Goal: Task Accomplishment & Management: Use online tool/utility

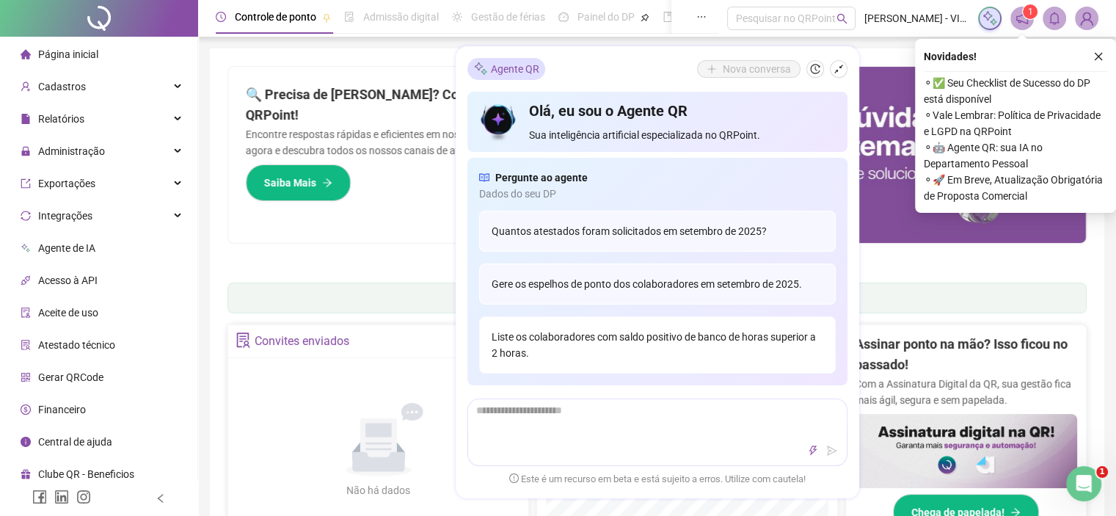
click at [802, 335] on div "Liste os colaboradores com saldo positivo de banco de horas superior a 2 horas." at bounding box center [657, 344] width 357 height 57
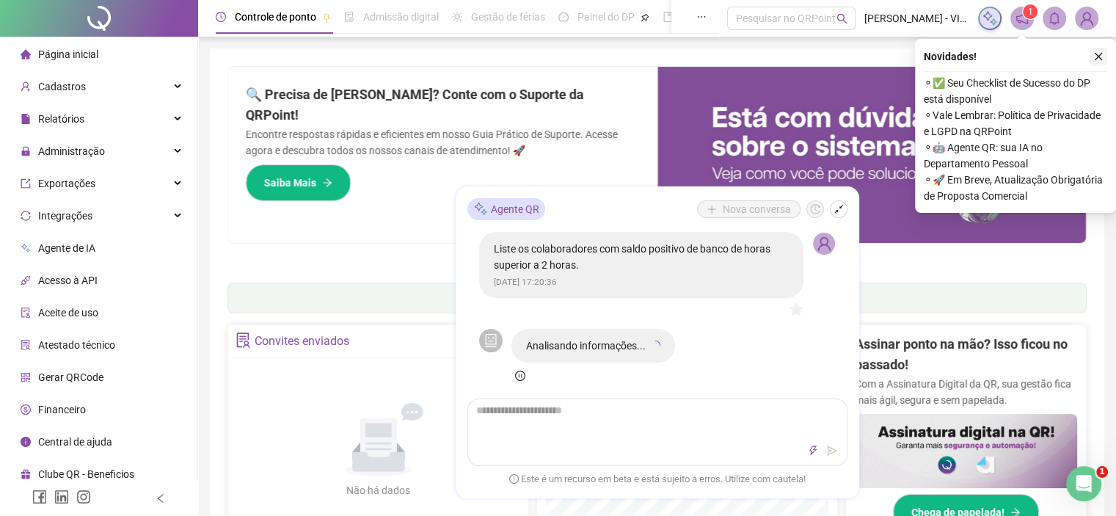
click at [1098, 54] on icon "close" at bounding box center [1098, 56] width 10 height 10
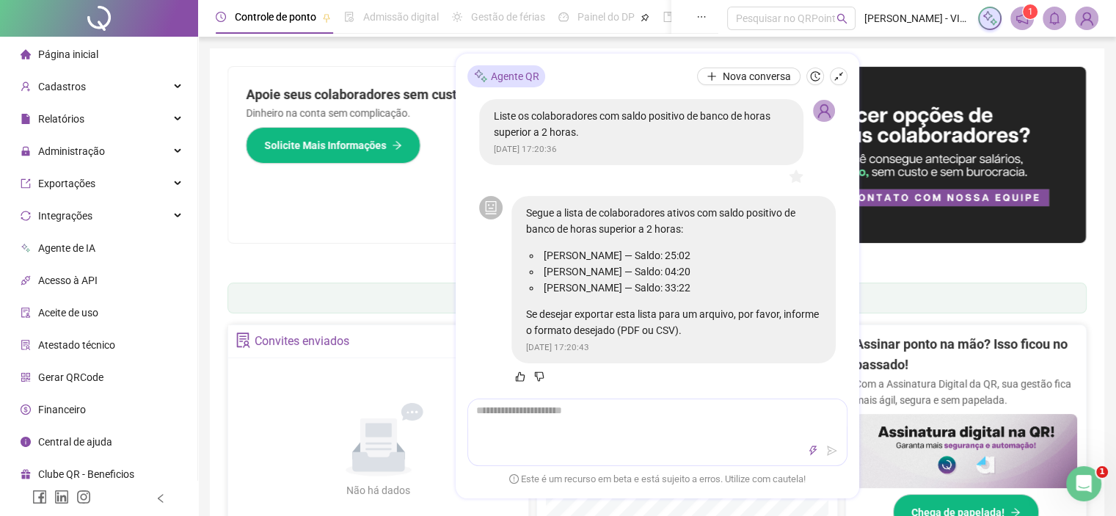
click at [626, 349] on div "Segue a lista de colaboradores ativos com saldo positivo de banco de horas supe…" at bounding box center [673, 279] width 324 height 167
click at [635, 331] on p "Se desejar exportar esta lista para um arquivo, por favor, informe o formato de…" at bounding box center [673, 322] width 295 height 32
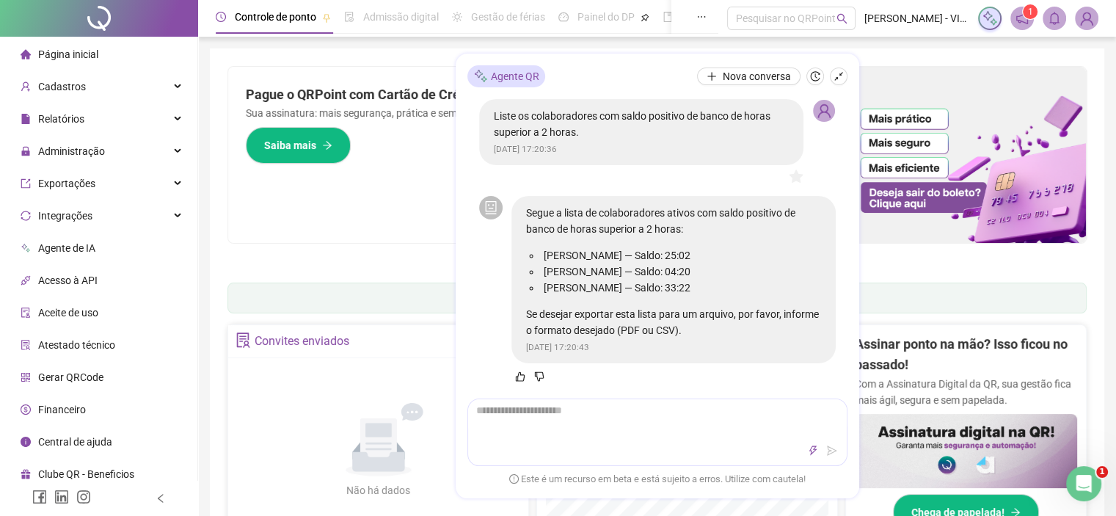
click at [371, 211] on div "Pague o QRPoint com Cartão de Crédito Sua assinatura: mais segurança, prática e…" at bounding box center [442, 155] width 429 height 176
click at [464, 176] on div "Agente QR Nova conversa Liste os colaboradores com saldo positivo de banco de h…" at bounding box center [658, 275] width 404 height 445
click at [839, 74] on icon "shrink" at bounding box center [839, 75] width 10 height 10
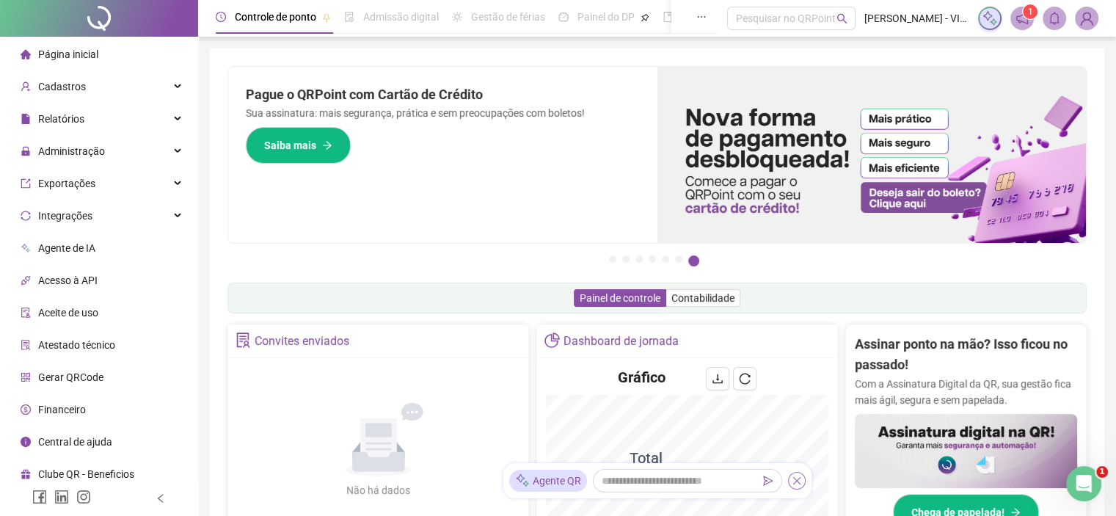
click at [794, 484] on icon "close" at bounding box center [797, 480] width 10 height 10
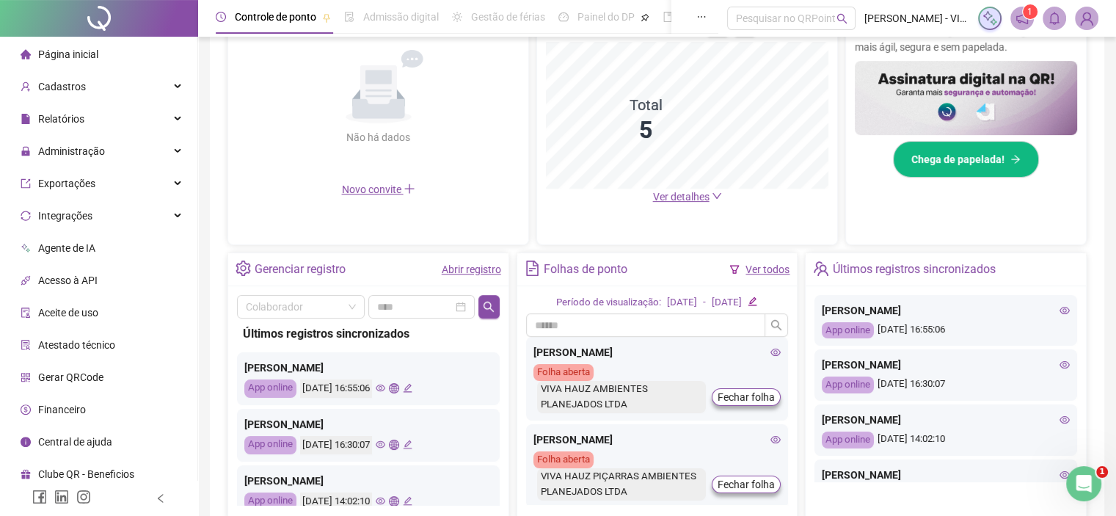
scroll to position [437, 0]
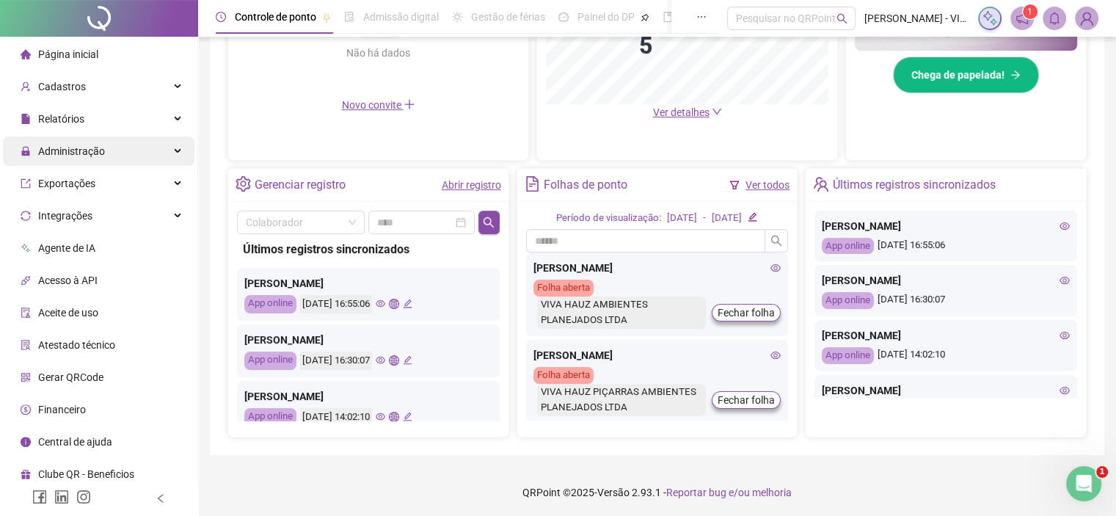
click at [82, 154] on span "Administração" at bounding box center [71, 151] width 67 height 12
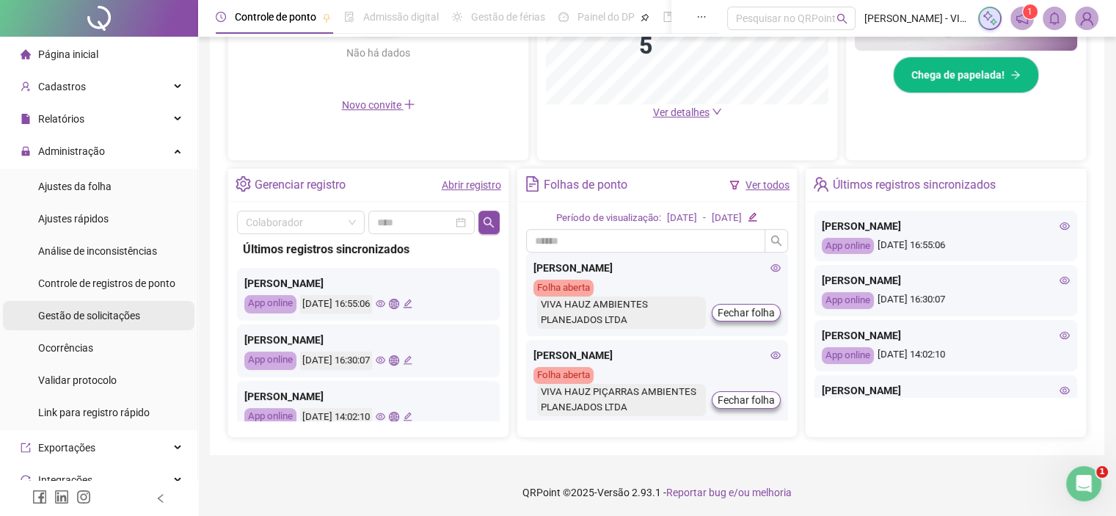
click at [68, 310] on span "Gestão de solicitações" at bounding box center [89, 316] width 102 height 12
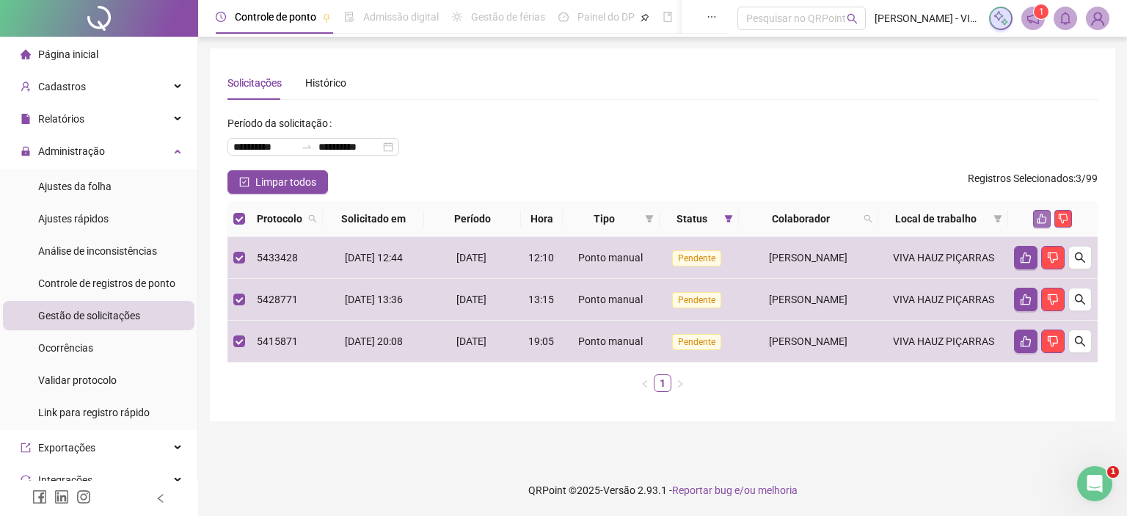
click at [1042, 219] on icon "like" at bounding box center [1042, 219] width 10 height 10
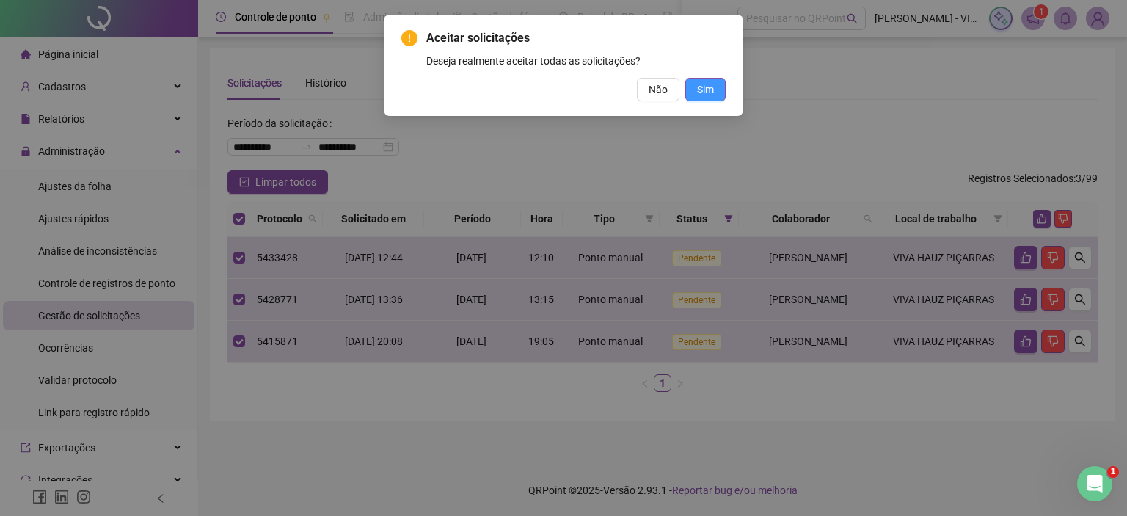
click at [695, 93] on button "Sim" at bounding box center [705, 89] width 40 height 23
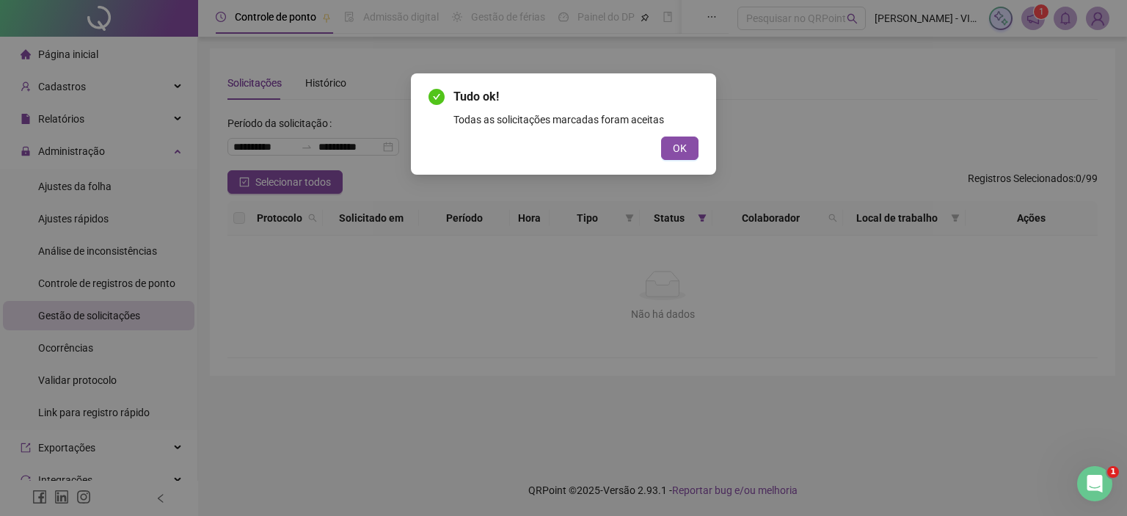
click at [668, 145] on button "OK" at bounding box center [679, 147] width 37 height 23
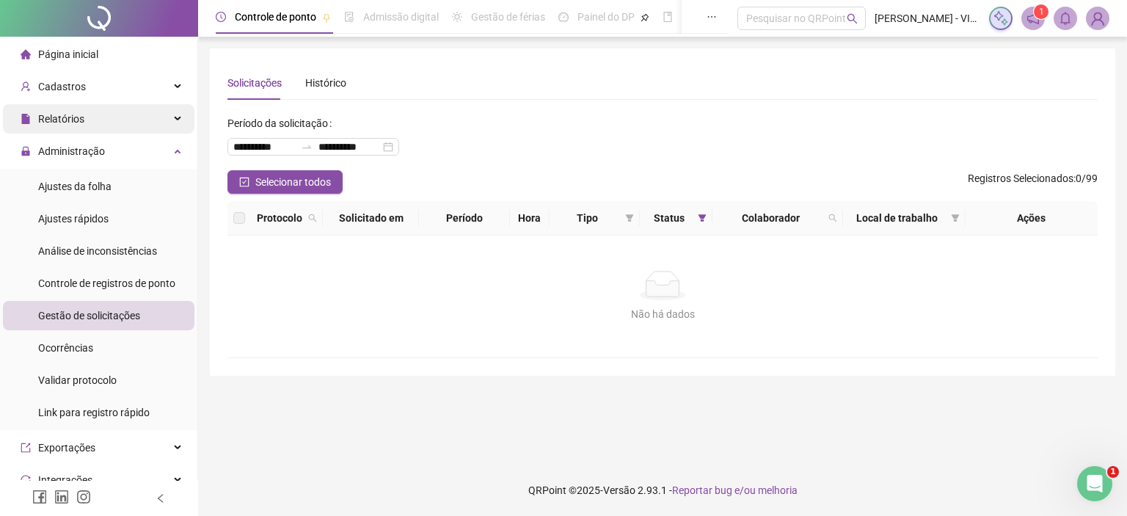
click at [91, 120] on div "Relatórios" at bounding box center [99, 118] width 192 height 29
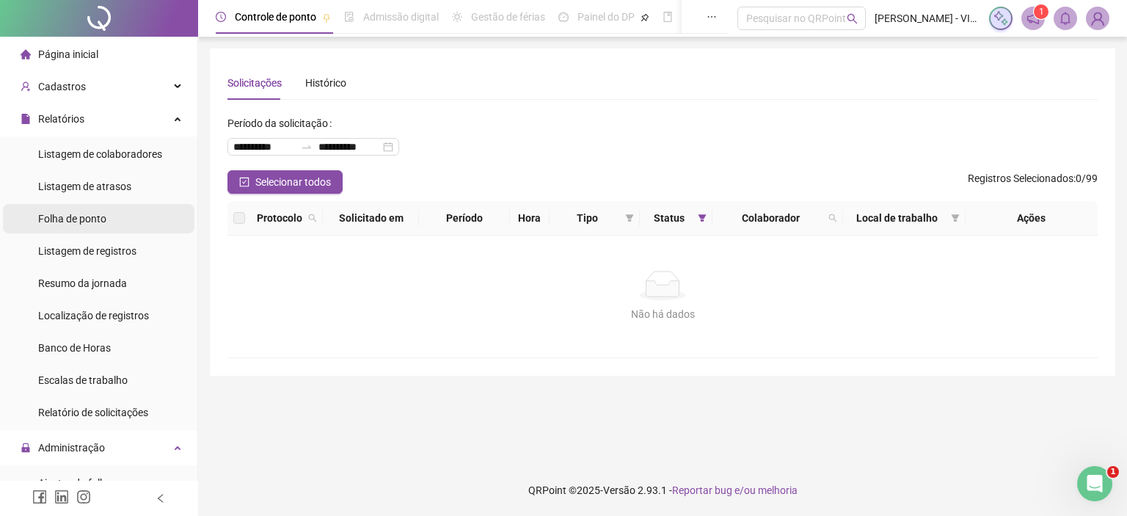
click at [72, 221] on span "Folha de ponto" at bounding box center [72, 219] width 68 height 12
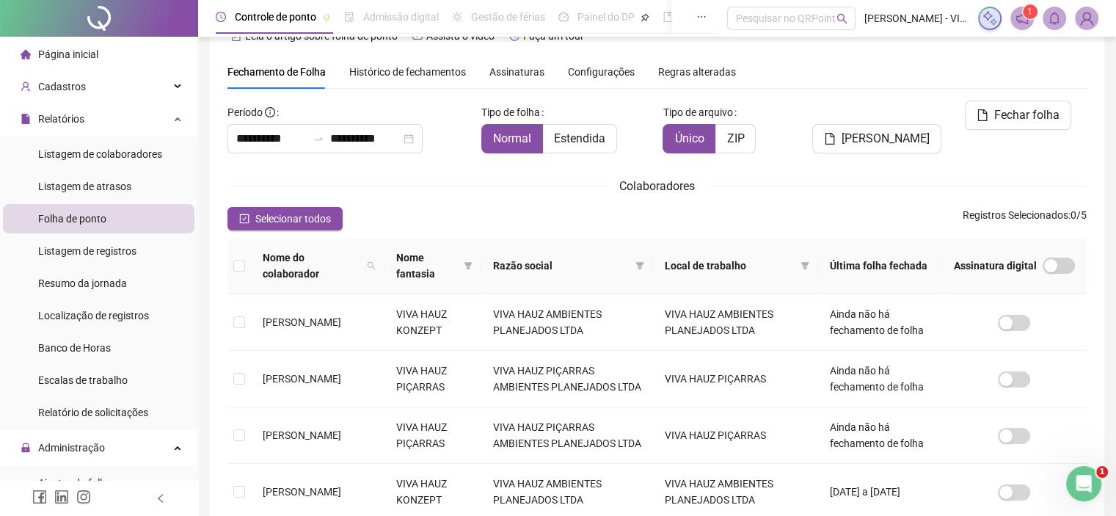
scroll to position [42, 0]
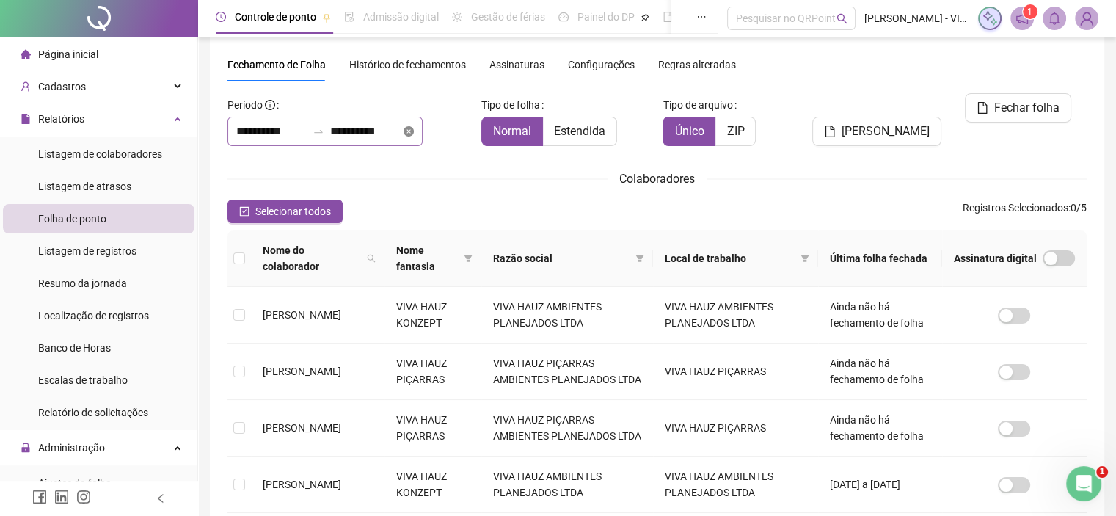
click at [414, 134] on icon "close-circle" at bounding box center [409, 131] width 10 height 10
click at [423, 134] on div at bounding box center [324, 131] width 195 height 29
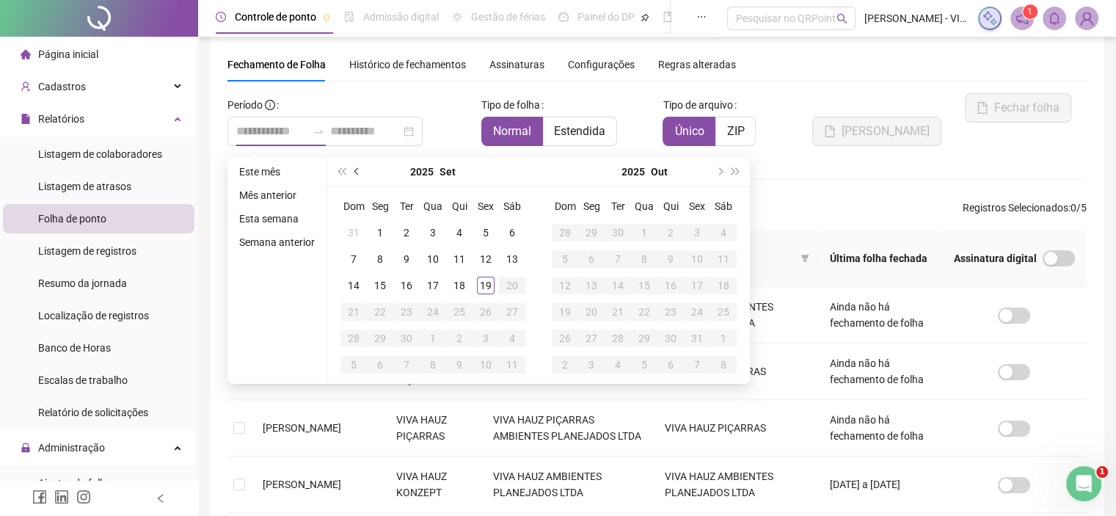
click at [354, 170] on span "prev-year" at bounding box center [357, 171] width 7 height 7
type input "**********"
click at [481, 228] on div "1" at bounding box center [486, 233] width 18 height 18
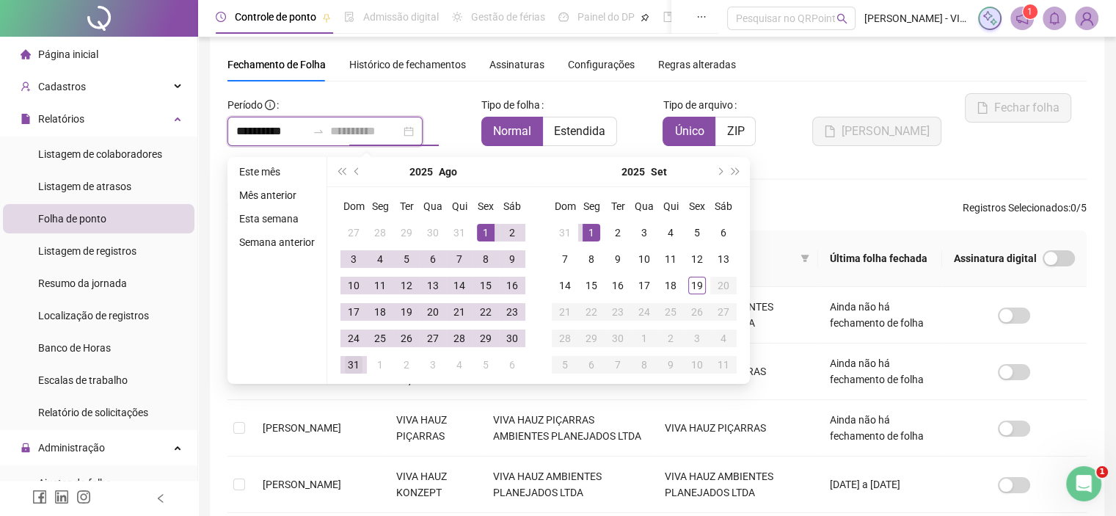
type input "**********"
click at [354, 363] on div "31" at bounding box center [354, 365] width 18 height 18
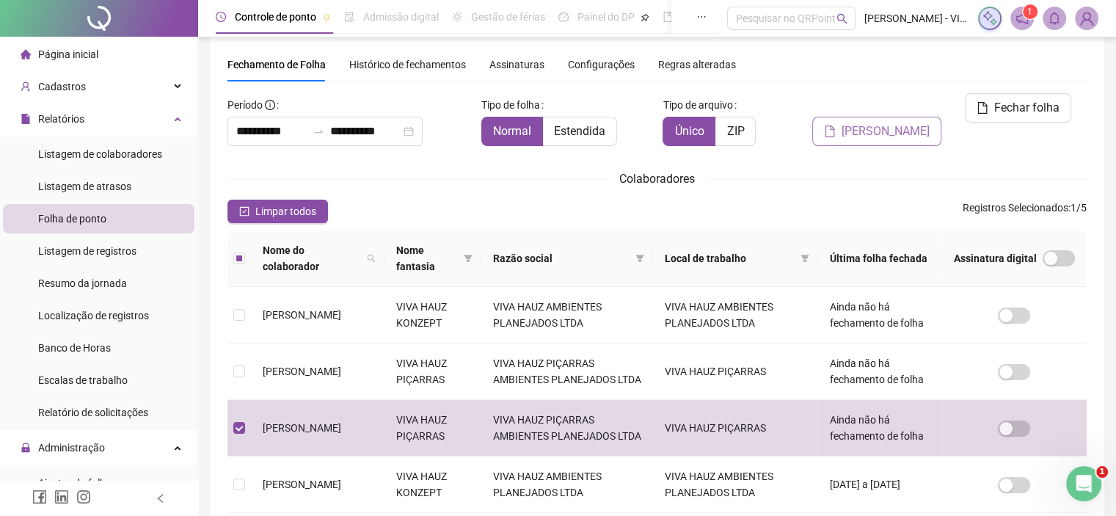
click at [921, 123] on span "[PERSON_NAME]" at bounding box center [886, 132] width 88 height 18
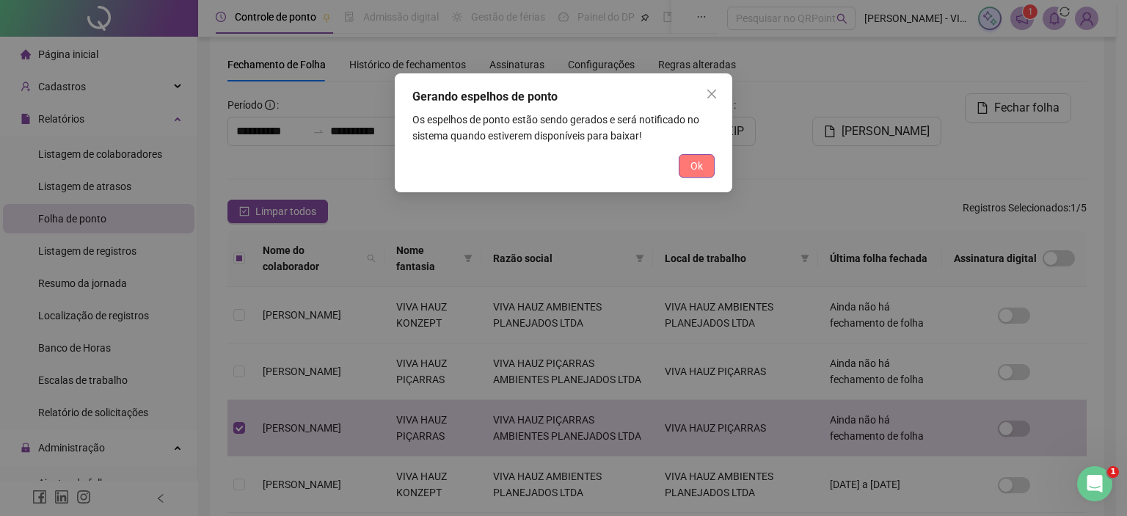
click at [699, 172] on span "Ok" at bounding box center [696, 166] width 12 height 16
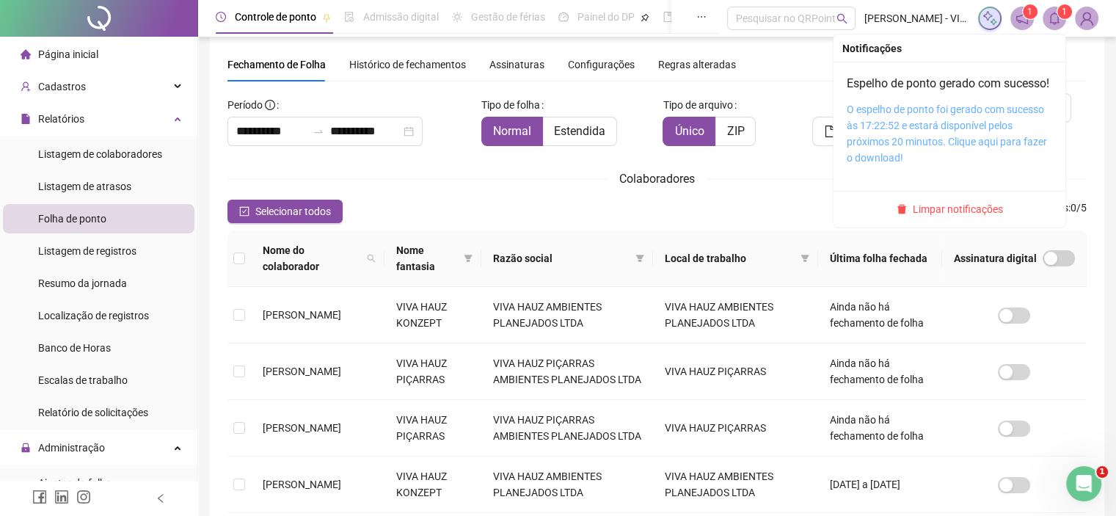
click at [912, 127] on link "O espelho de ponto foi gerado com sucesso às 17:22:52 e estará disponível pelos…" at bounding box center [947, 133] width 200 height 60
